Goal: Information Seeking & Learning: Learn about a topic

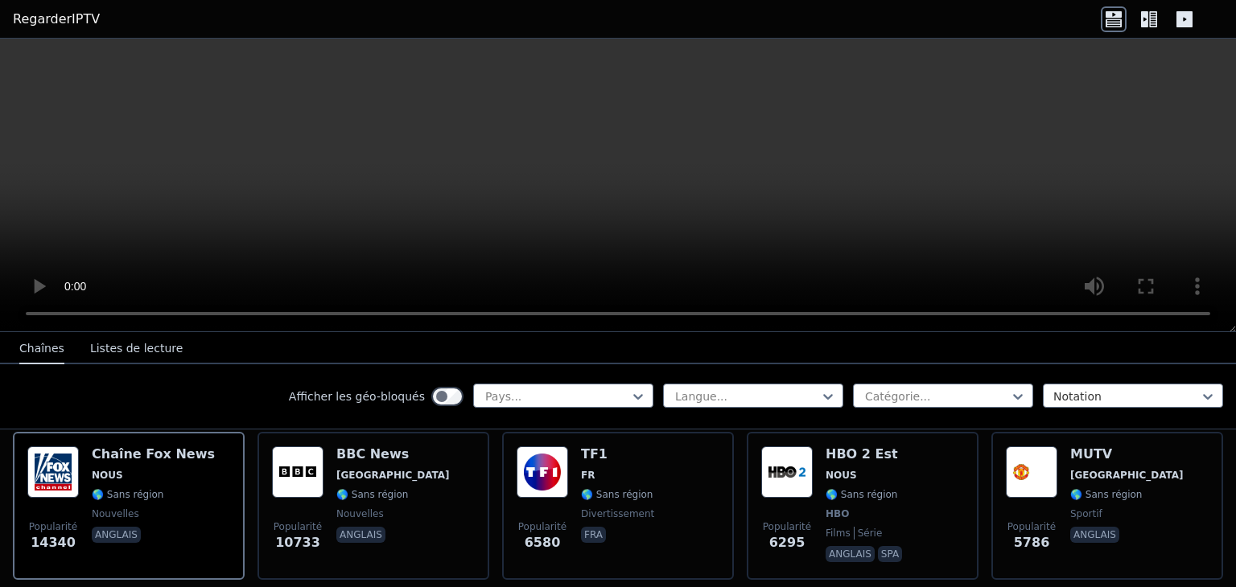
scroll to position [193, 0]
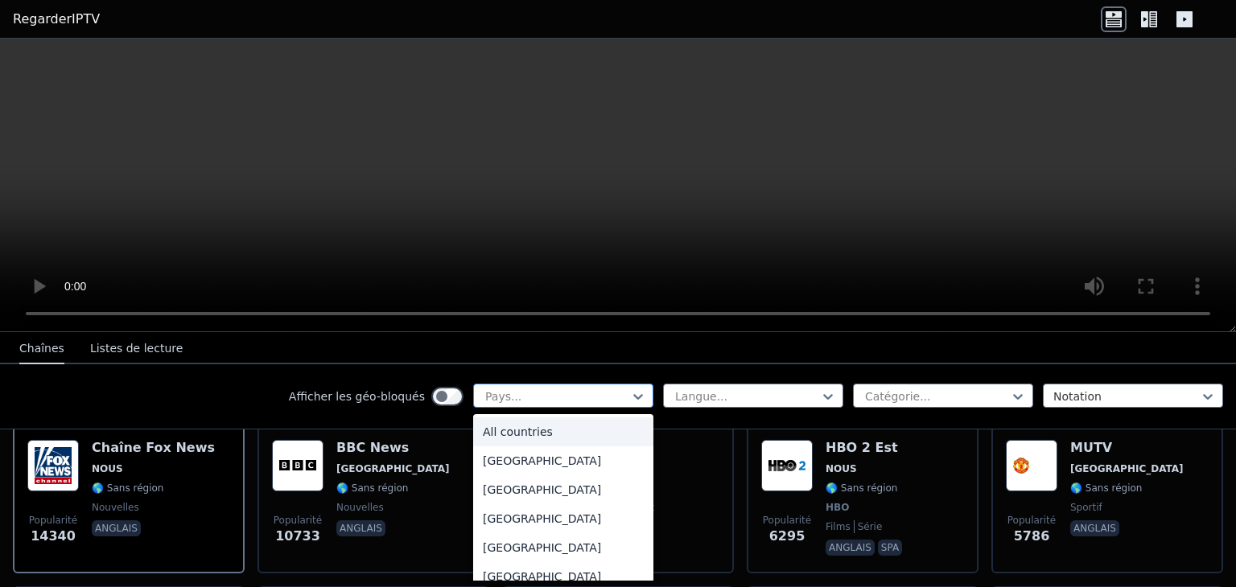
click at [604, 393] on div at bounding box center [557, 397] width 146 height 16
type input "**"
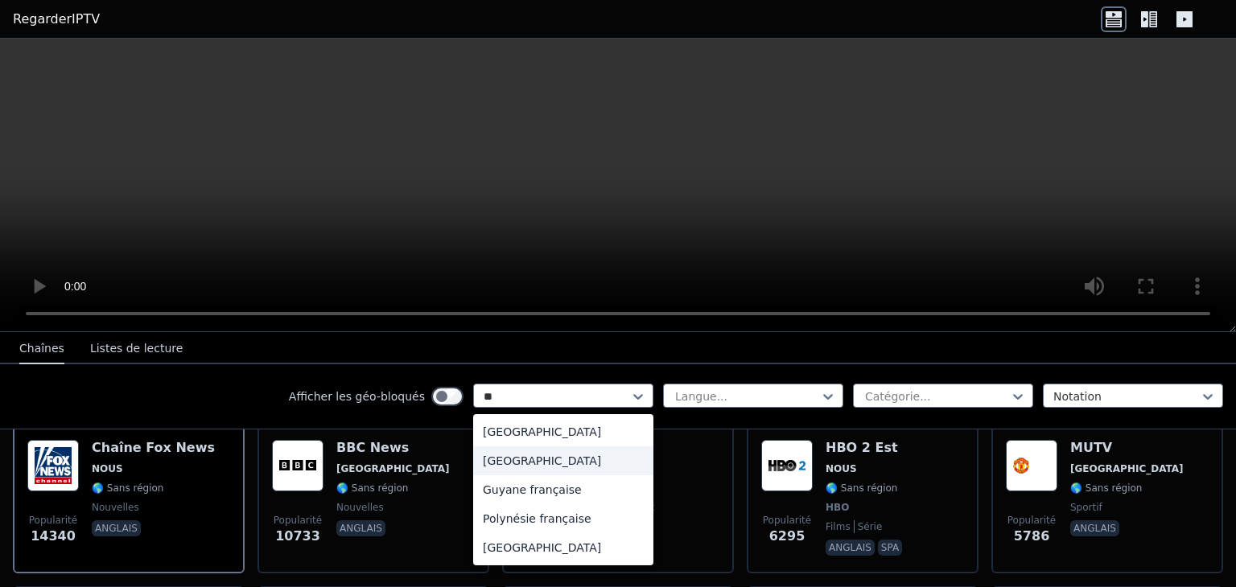
click at [517, 470] on div "[GEOGRAPHIC_DATA]" at bounding box center [563, 461] width 180 height 29
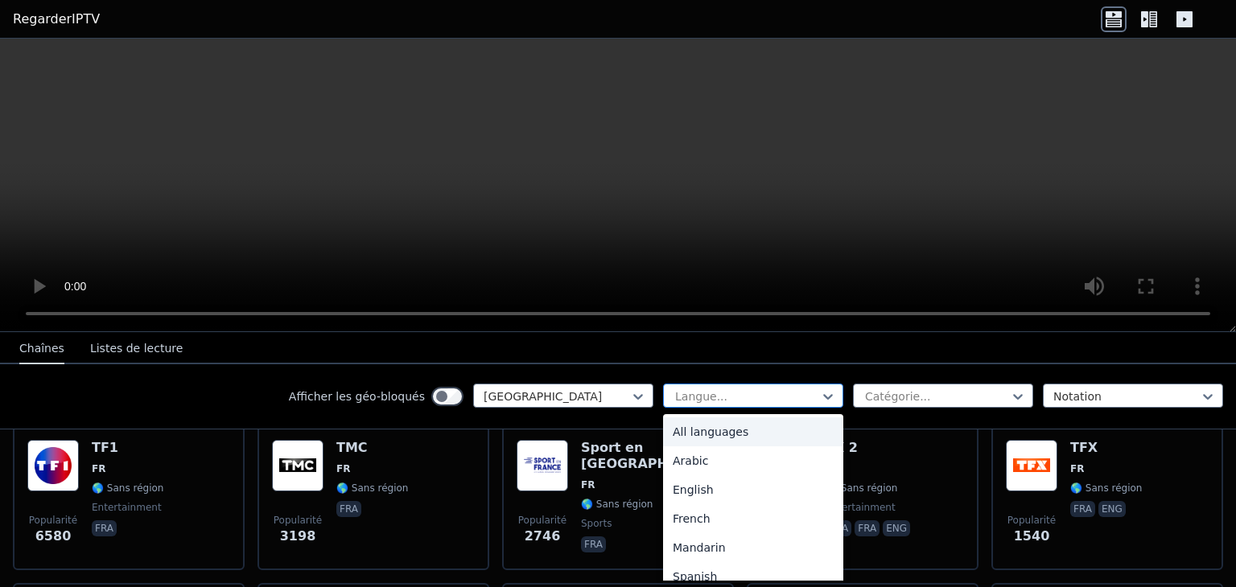
click at [702, 402] on div at bounding box center [747, 397] width 146 height 16
type input "**"
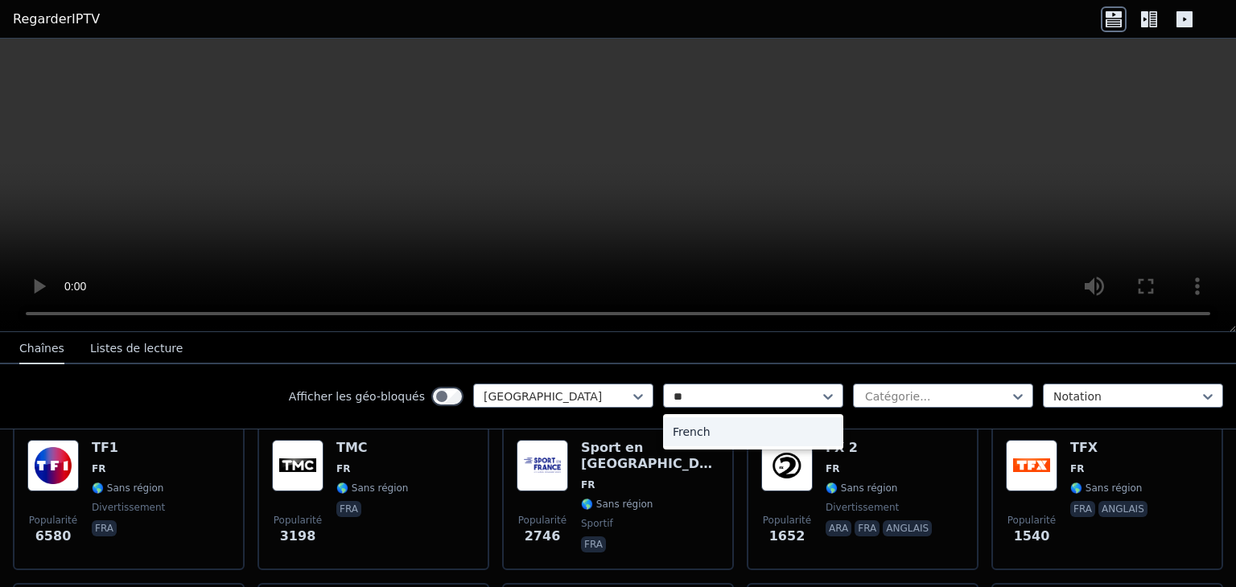
click at [692, 424] on div "French" at bounding box center [753, 432] width 180 height 29
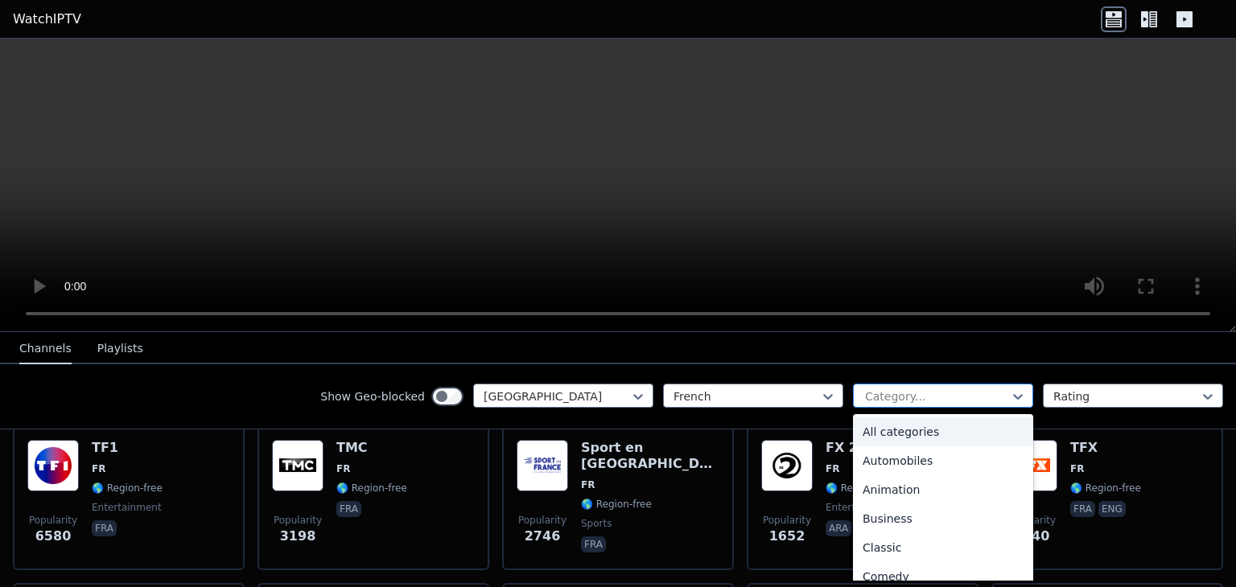
click at [866, 396] on div at bounding box center [936, 397] width 146 height 16
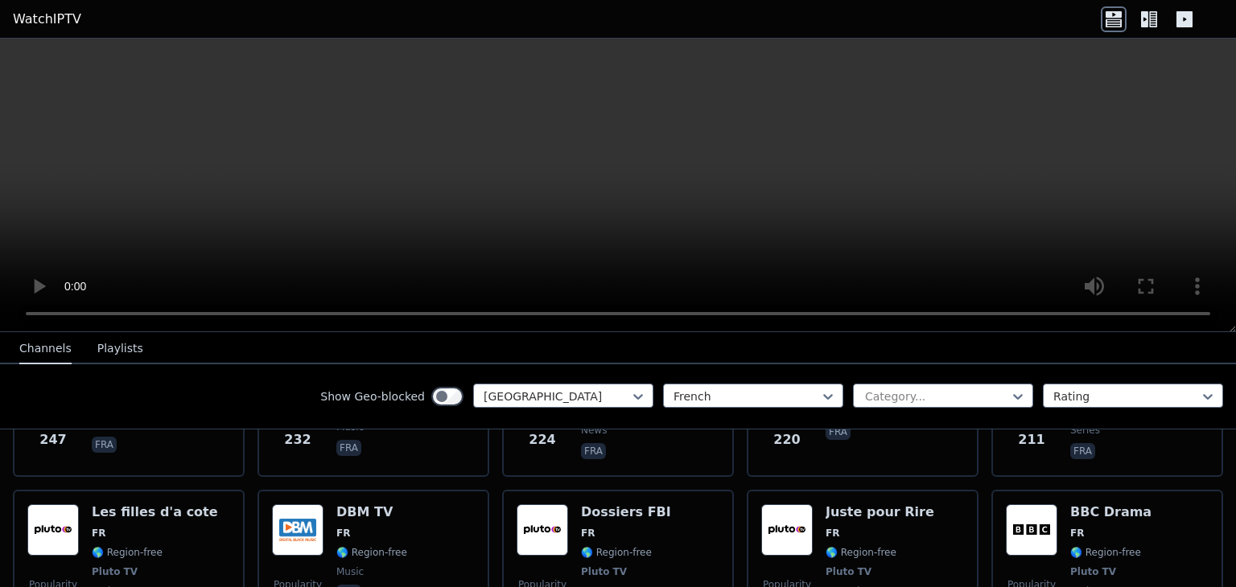
scroll to position [966, 0]
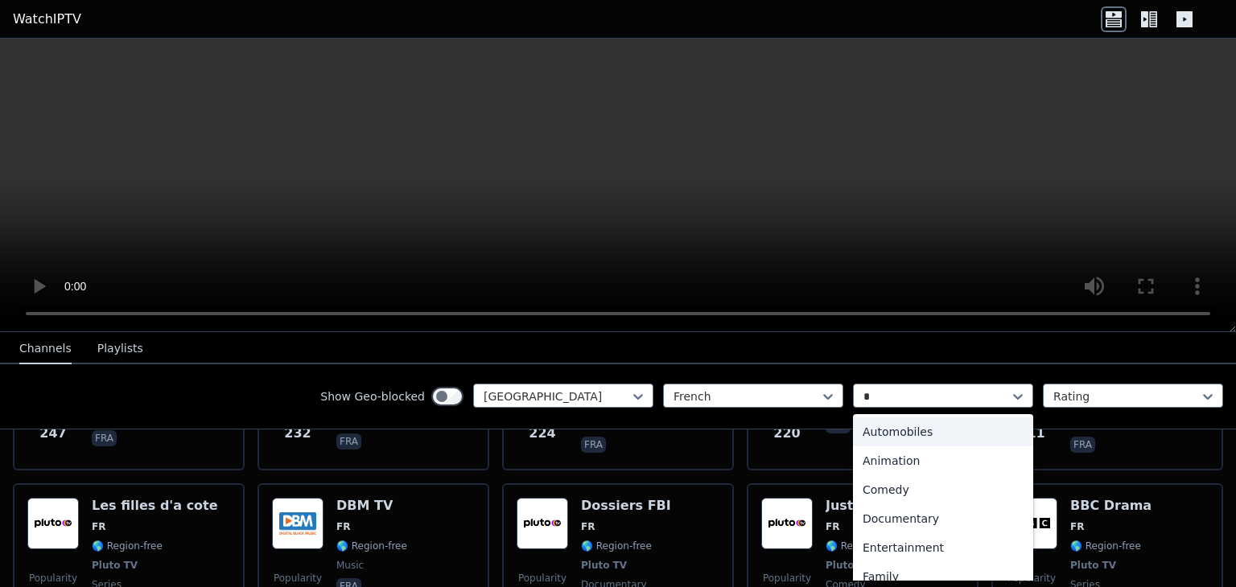
type input "**"
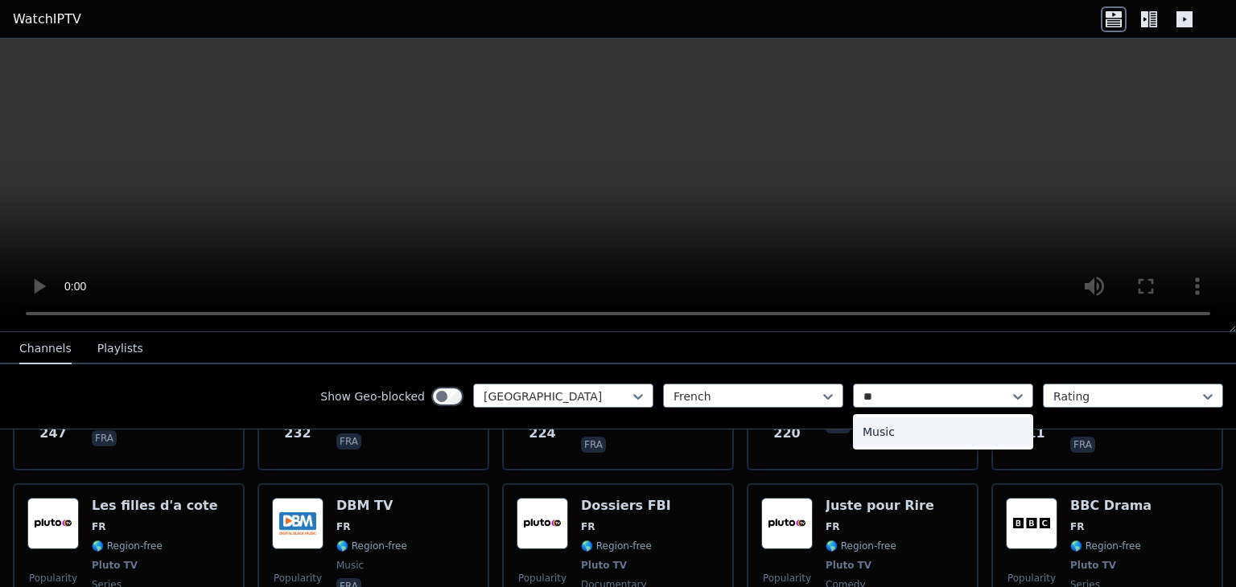
click at [911, 422] on div "Music" at bounding box center [943, 432] width 180 height 29
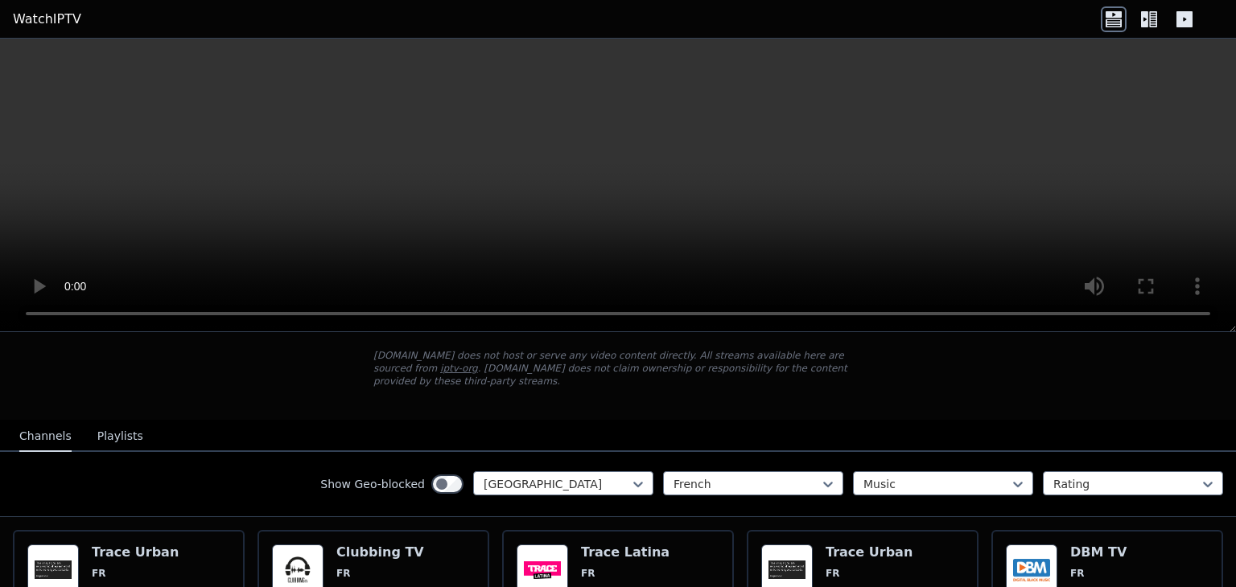
scroll to position [82, 0]
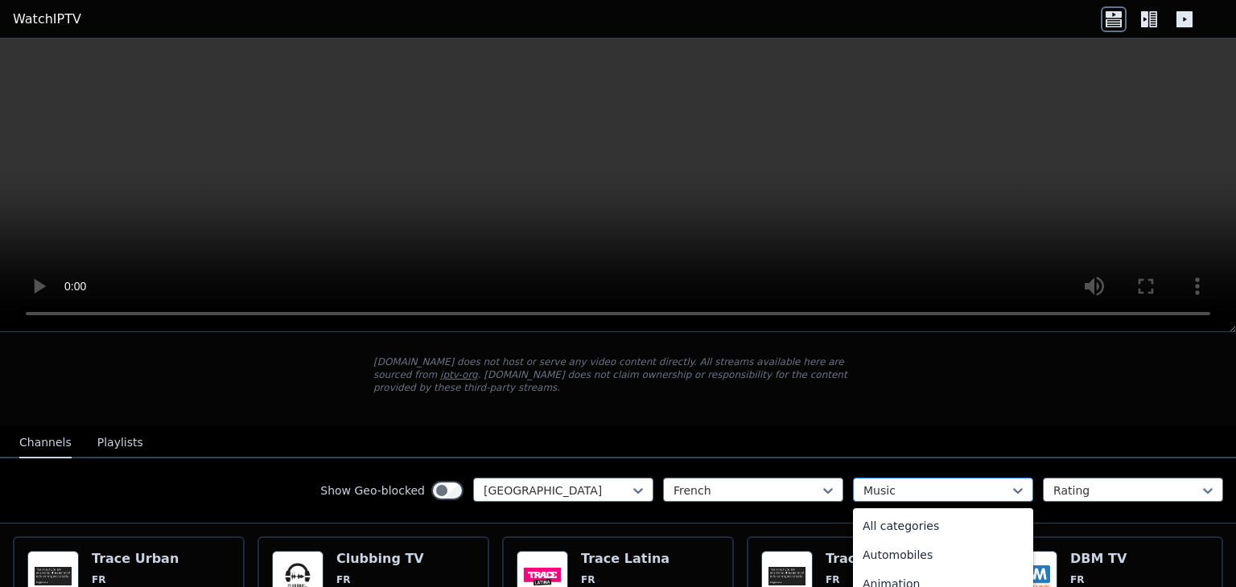
click at [938, 483] on div at bounding box center [936, 491] width 146 height 16
click at [917, 512] on div "All categories" at bounding box center [943, 526] width 180 height 29
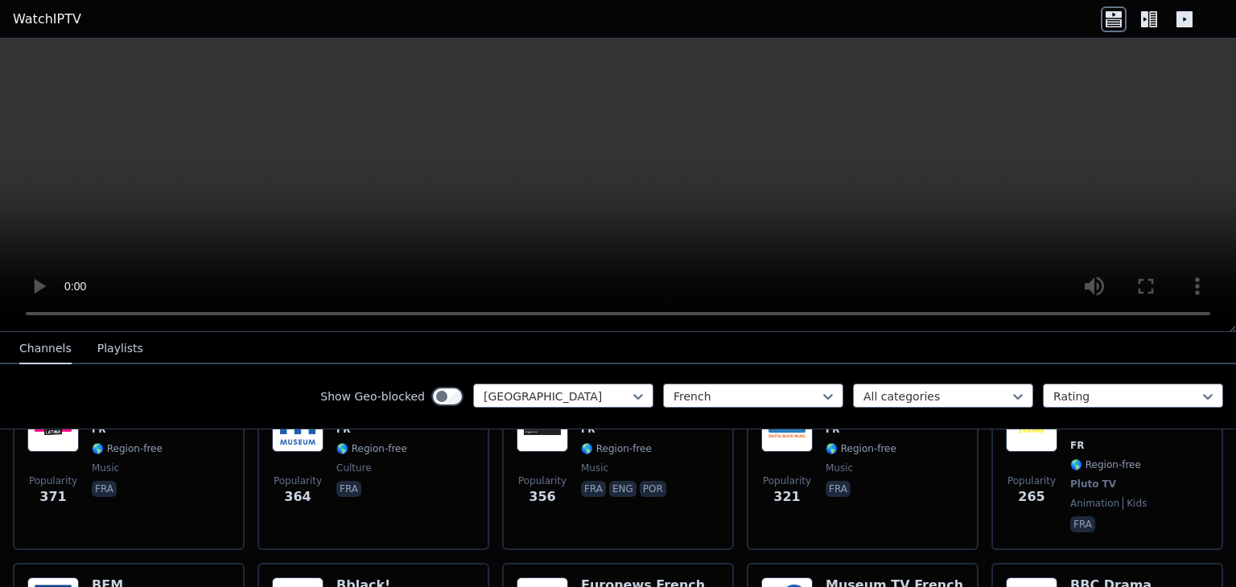
scroll to position [757, 0]
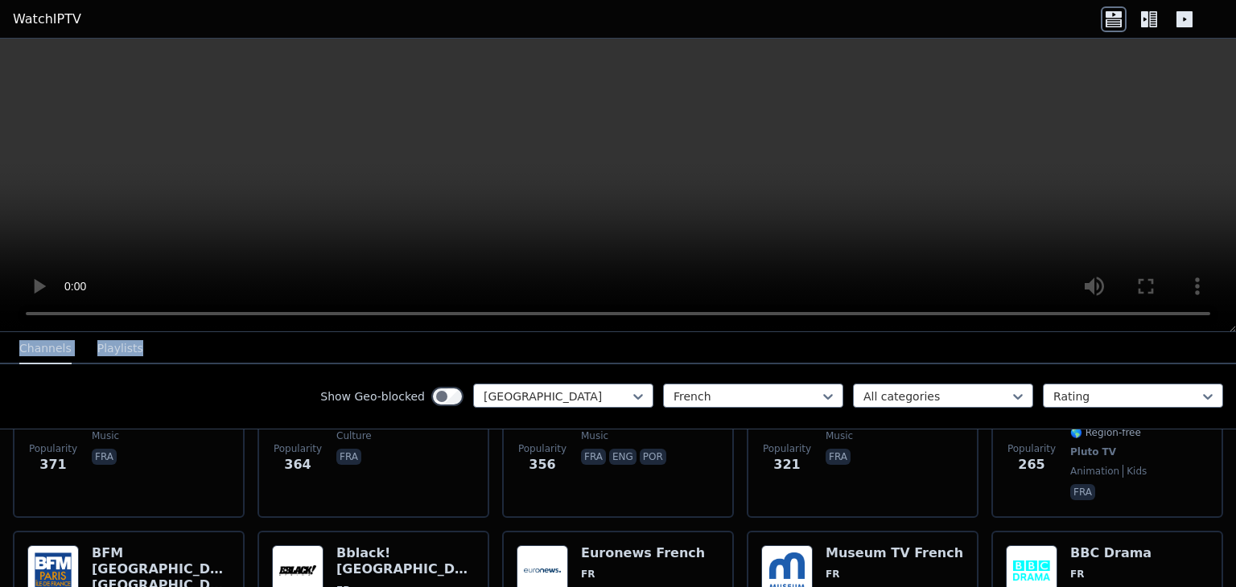
click at [1086, 276] on div "WatchIPTV - Free IPTV streams from across the world [DOMAIN_NAME] does not host…" at bounding box center [618, 313] width 1236 height 549
click at [177, 352] on nav "Channels Playlists" at bounding box center [618, 348] width 1236 height 32
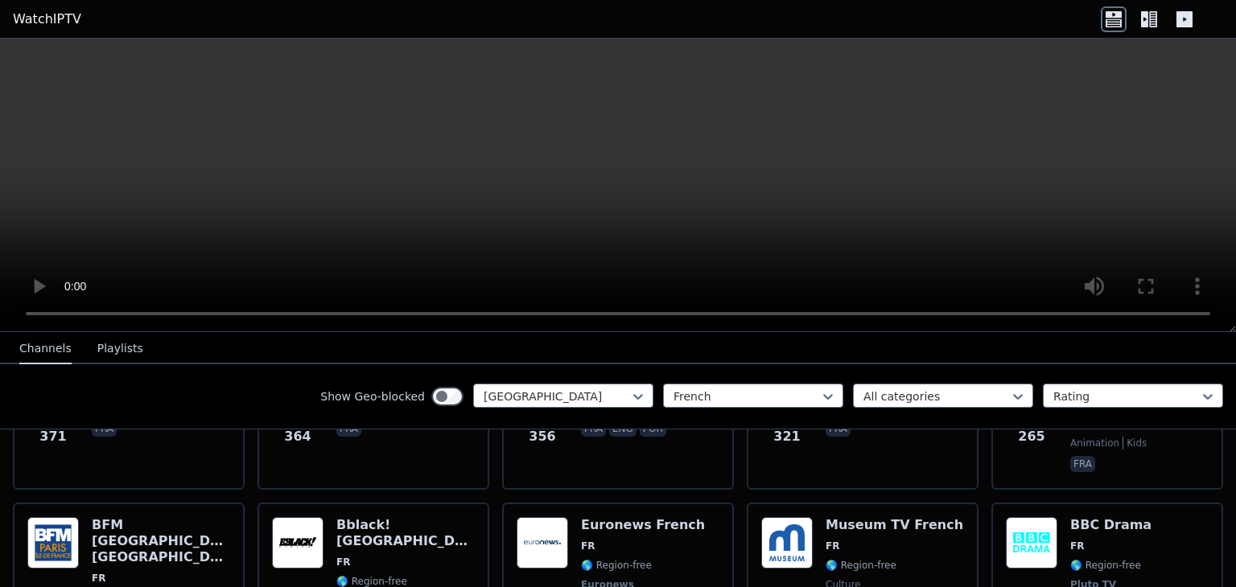
scroll to position [802, 0]
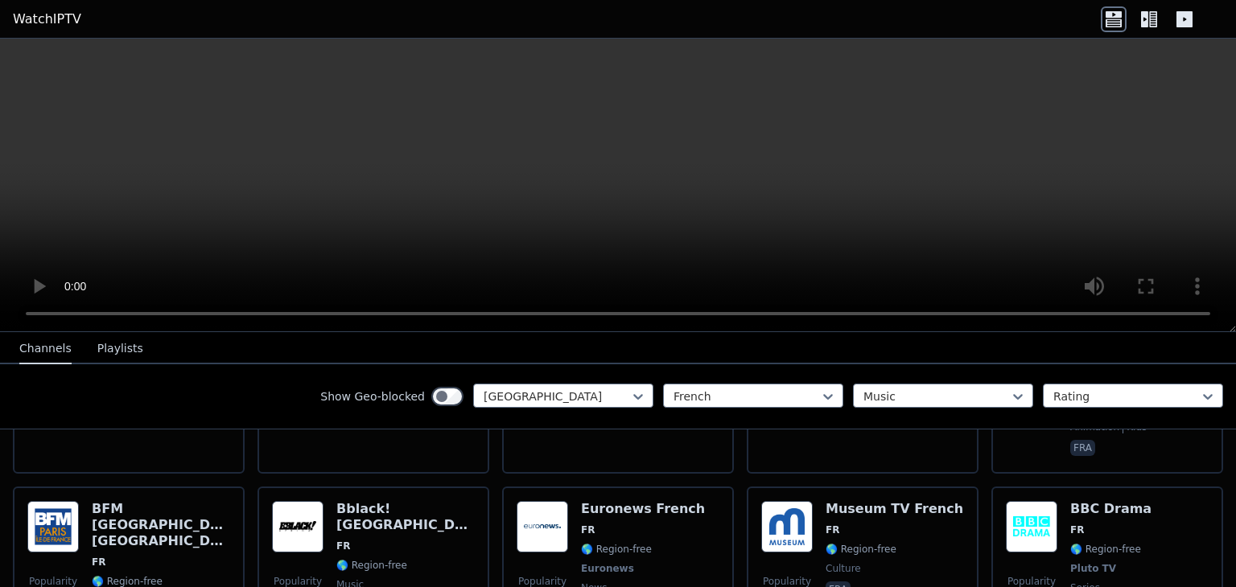
scroll to position [550, 0]
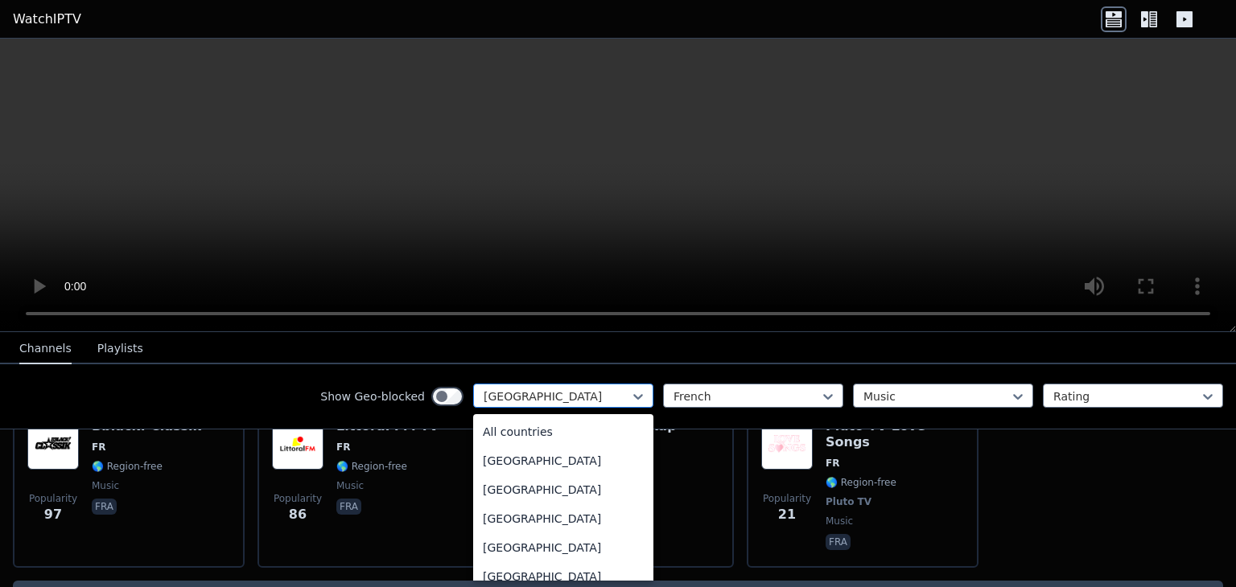
click at [596, 390] on div at bounding box center [557, 397] width 146 height 16
type input "*"
type input "**"
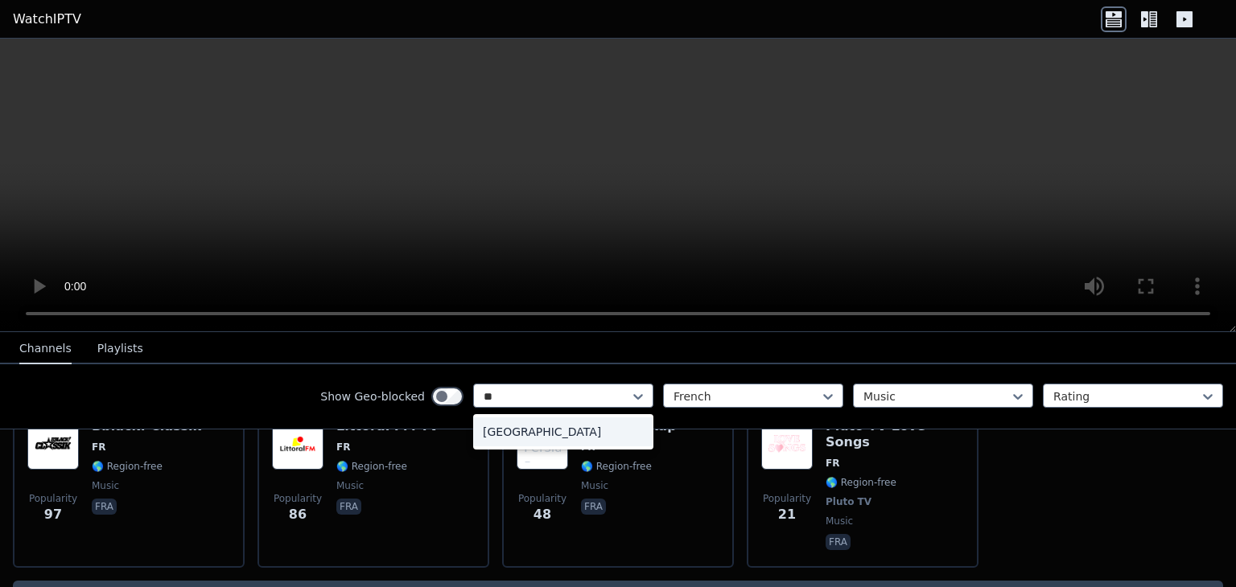
click at [584, 431] on div "[GEOGRAPHIC_DATA]" at bounding box center [563, 432] width 180 height 29
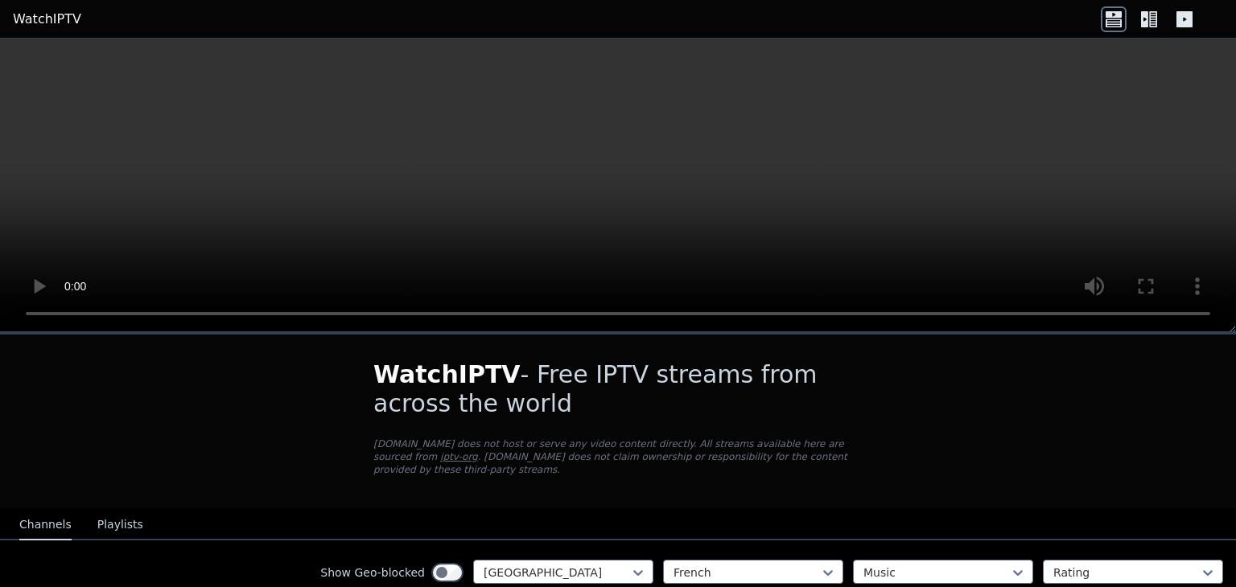
scroll to position [84, 0]
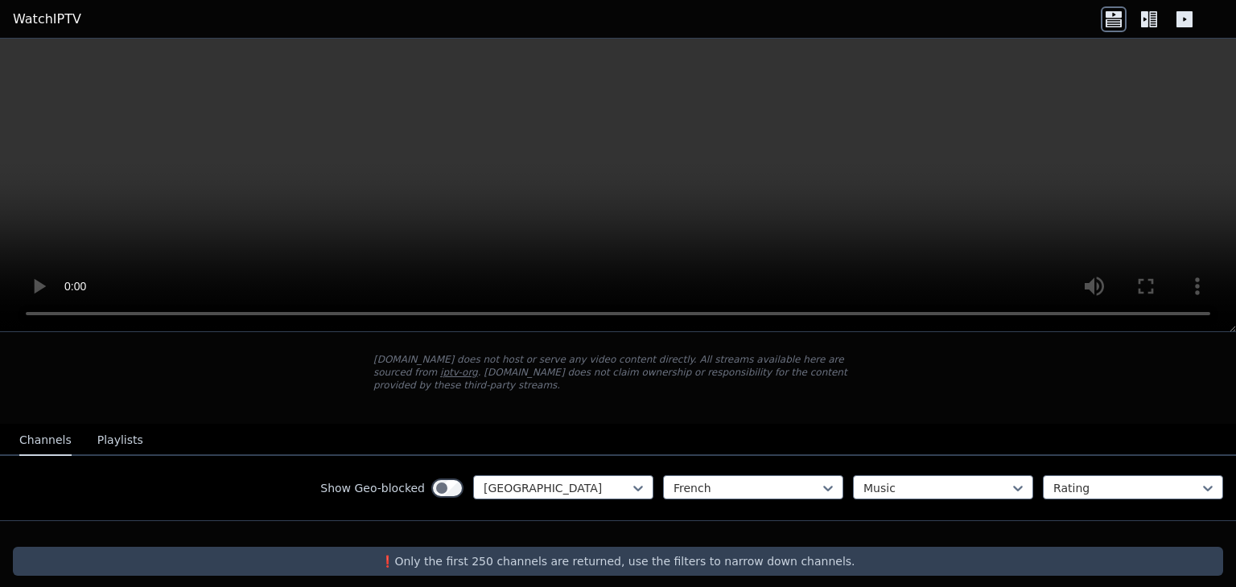
click at [525, 554] on p "❗️Only the first 250 channels are returned, use the filters to narrow down chan…" at bounding box center [617, 562] width 1197 height 16
click at [495, 554] on p "❗️Only the first 250 channels are returned, use the filters to narrow down chan…" at bounding box center [617, 562] width 1197 height 16
